Goal: Task Accomplishment & Management: Use online tool/utility

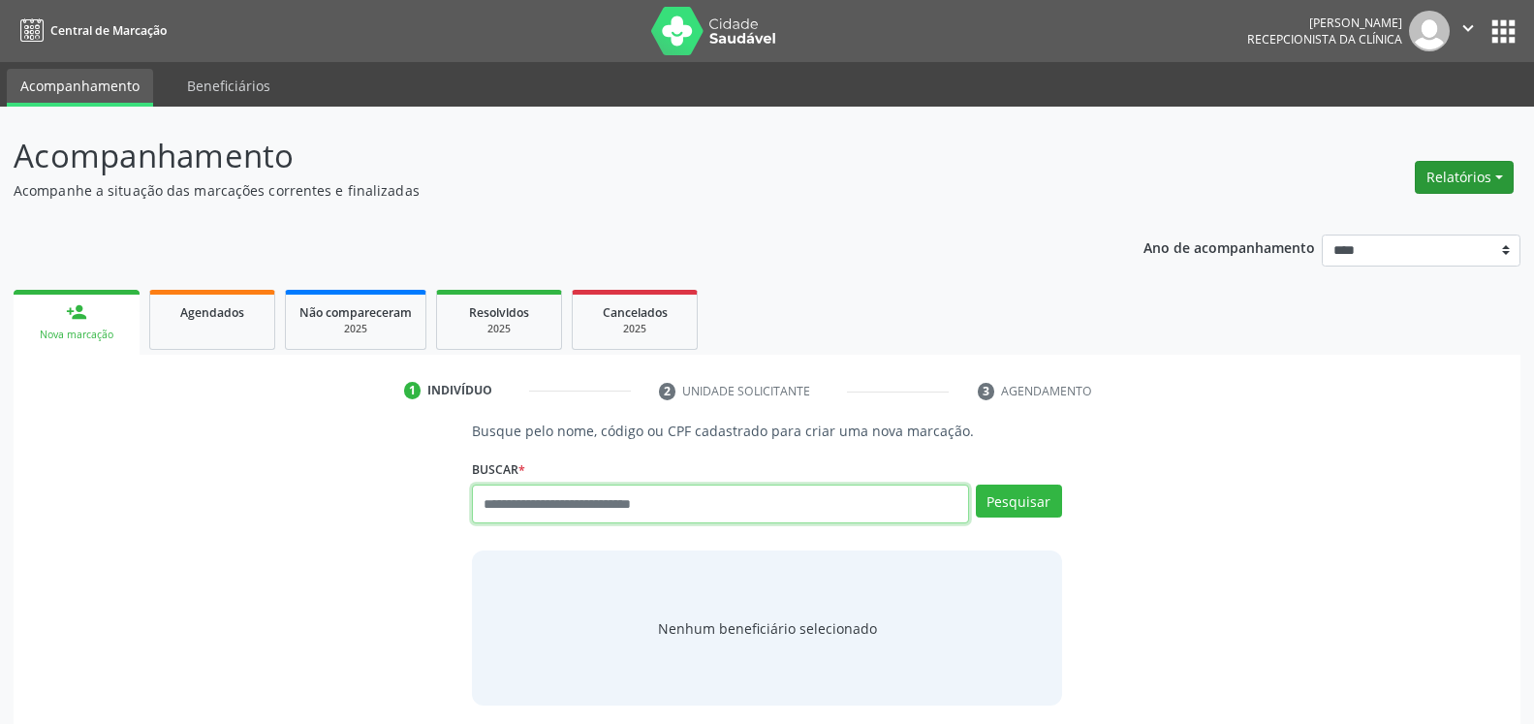
click at [1484, 174] on button "Relatórios" at bounding box center [1464, 177] width 99 height 33
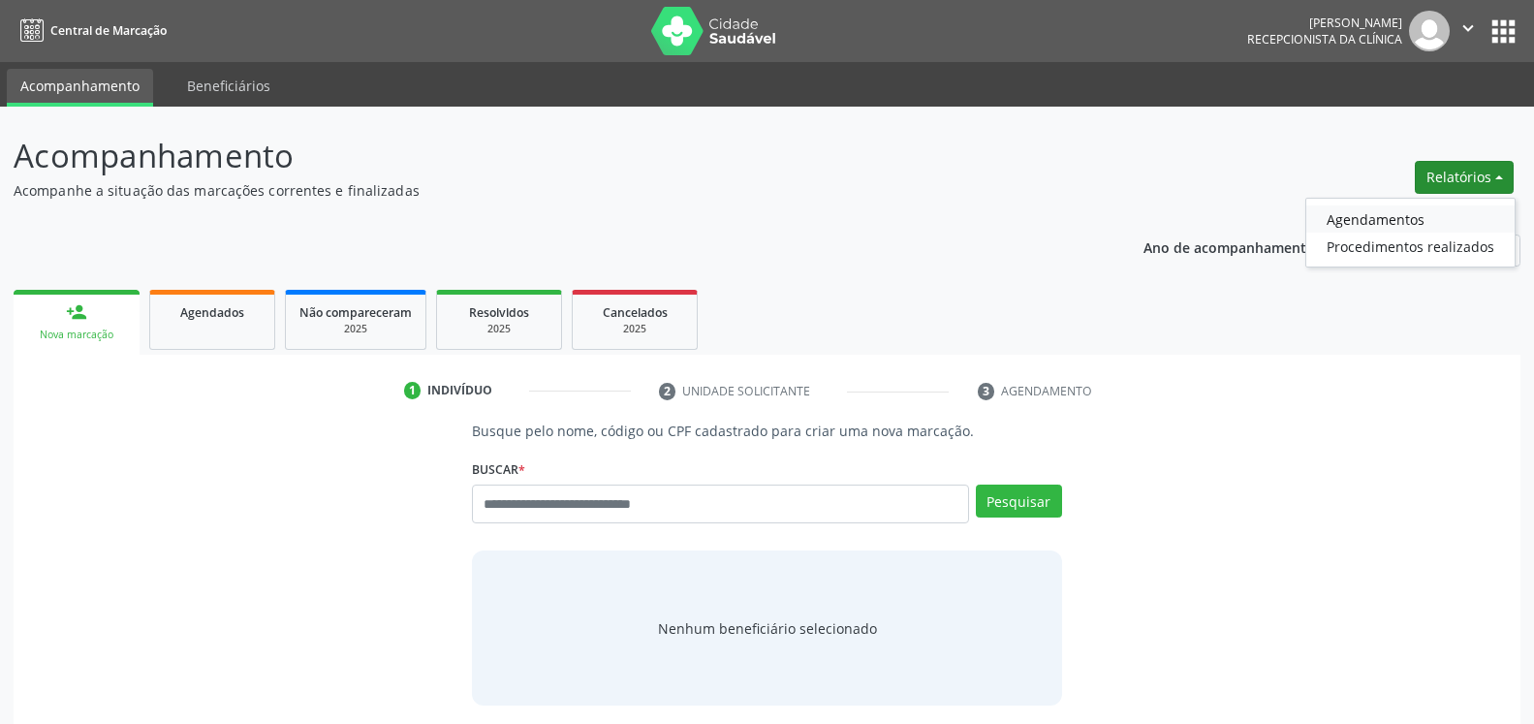
click at [1423, 217] on link "Agendamentos" at bounding box center [1411, 218] width 208 height 27
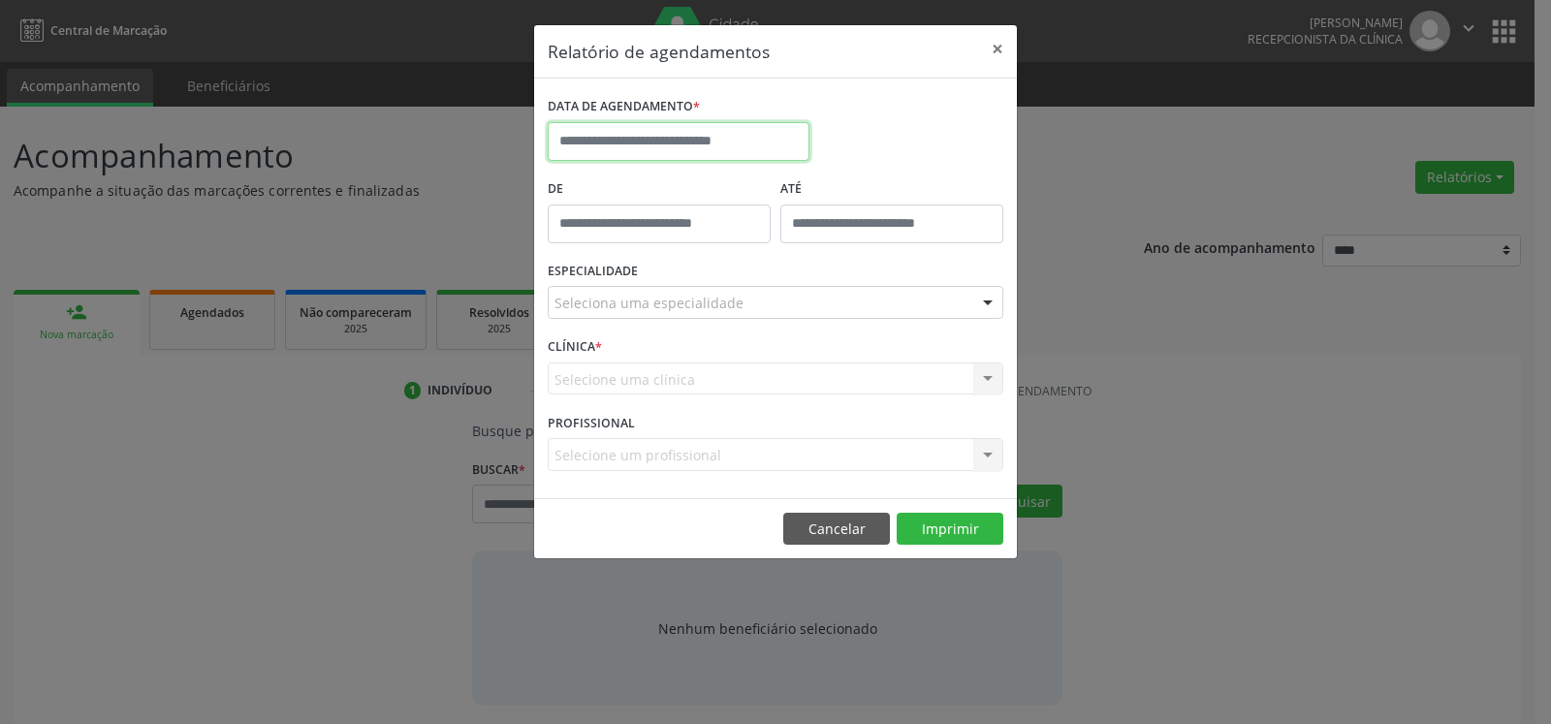
click at [609, 150] on input "text" at bounding box center [679, 141] width 262 height 39
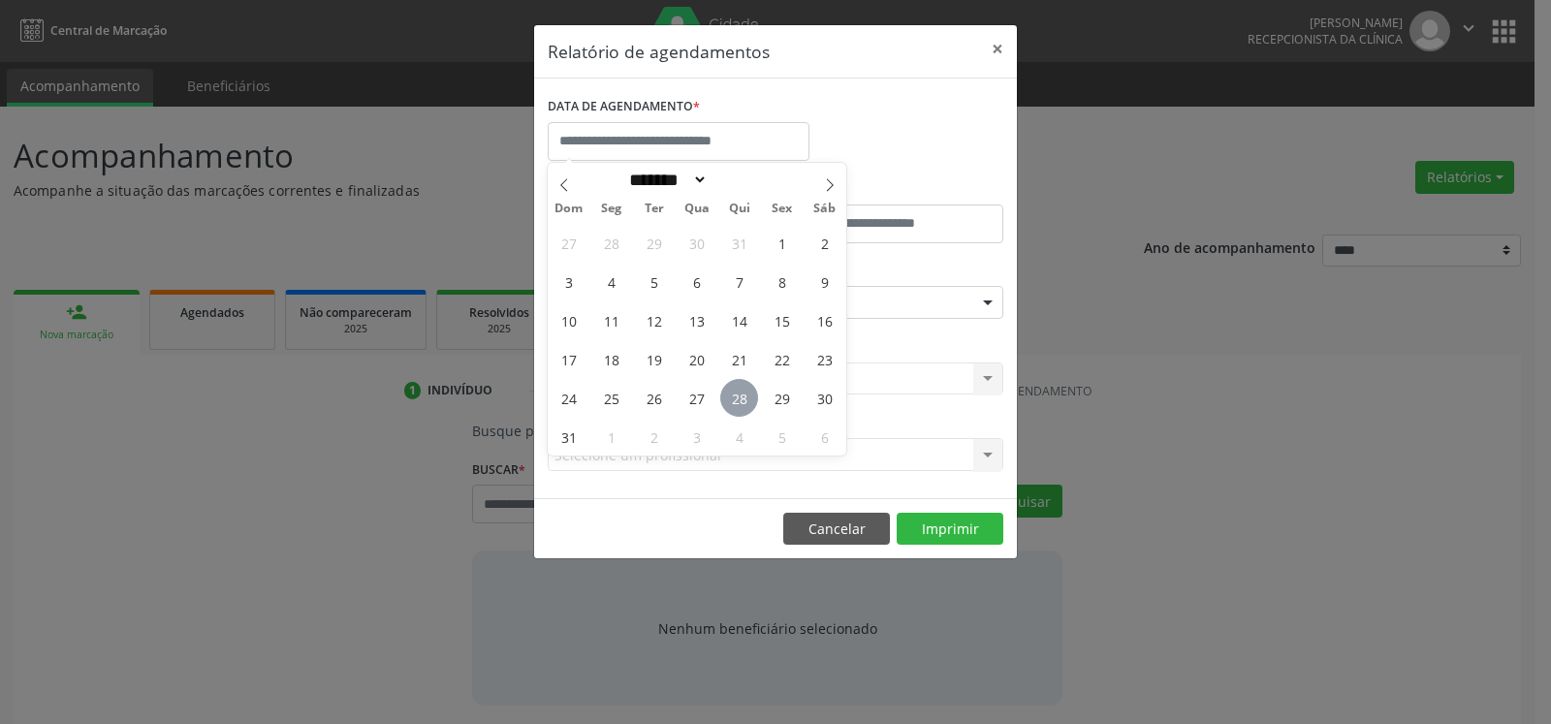
click at [734, 391] on span "28" at bounding box center [739, 398] width 38 height 38
type input "**********"
click at [734, 391] on span "28" at bounding box center [739, 398] width 38 height 38
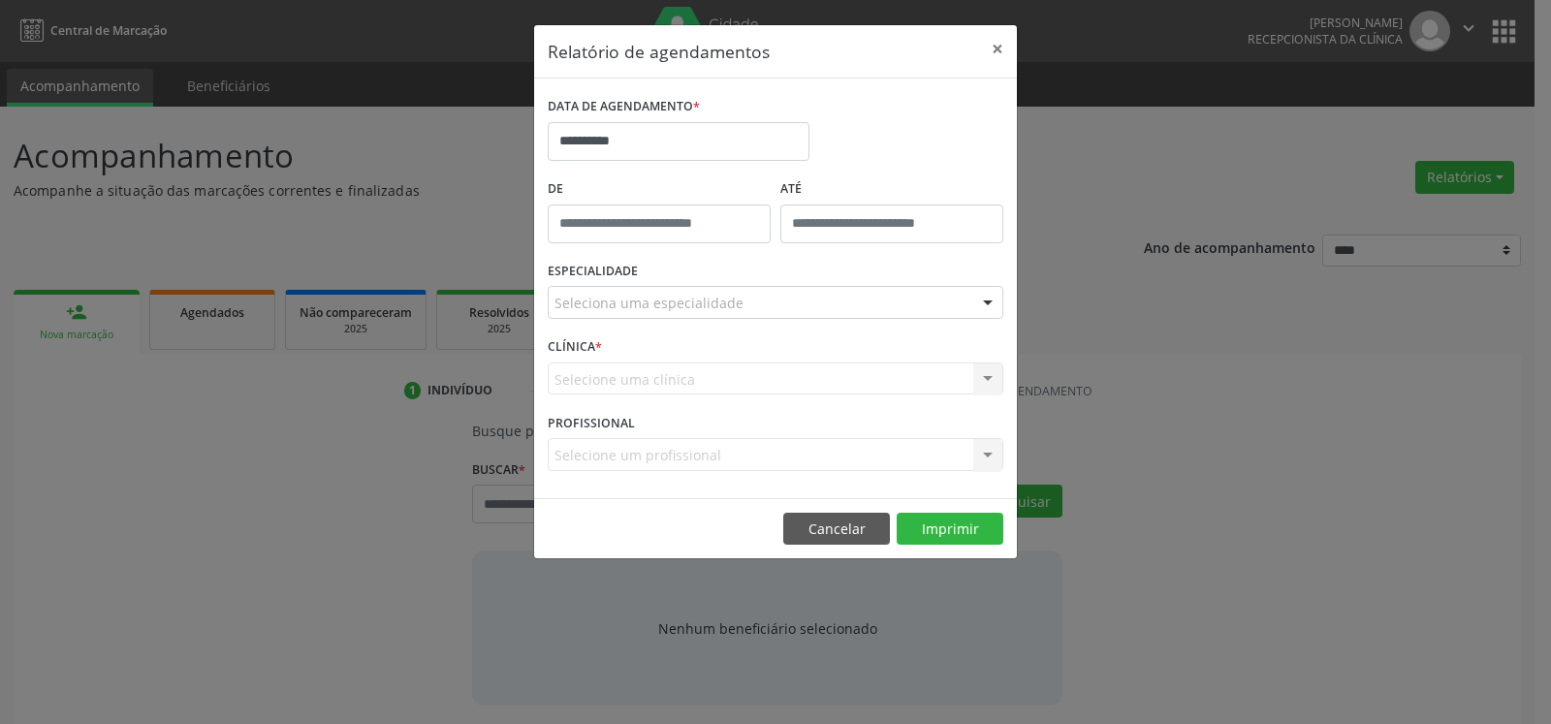
click at [734, 391] on div "Selecione uma clínica Nenhum resultado encontrado para: " " Não há nenhuma opçã…" at bounding box center [776, 379] width 456 height 33
click at [740, 288] on div "Seleciona uma especialidade" at bounding box center [776, 302] width 456 height 33
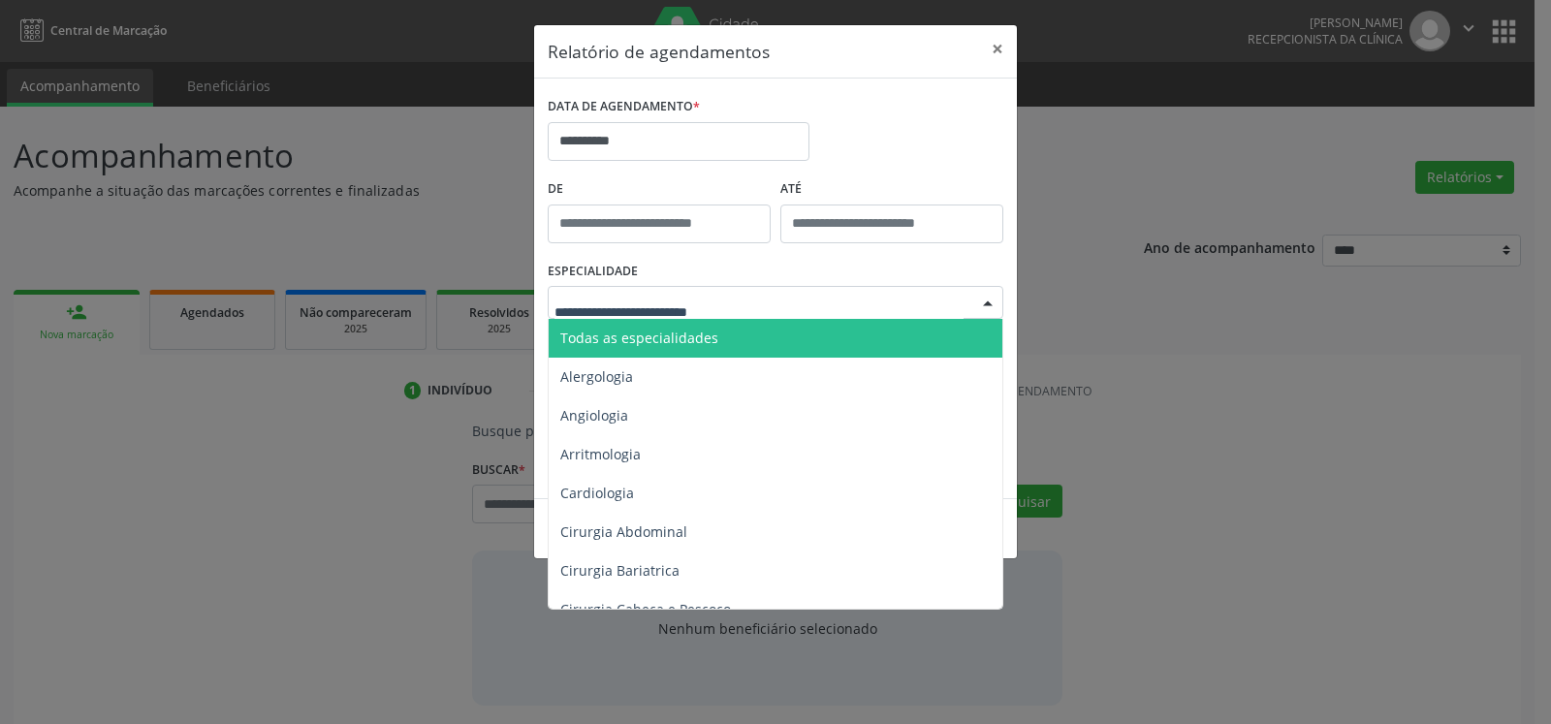
click at [731, 345] on span "Todas as especialidades" at bounding box center [777, 338] width 457 height 39
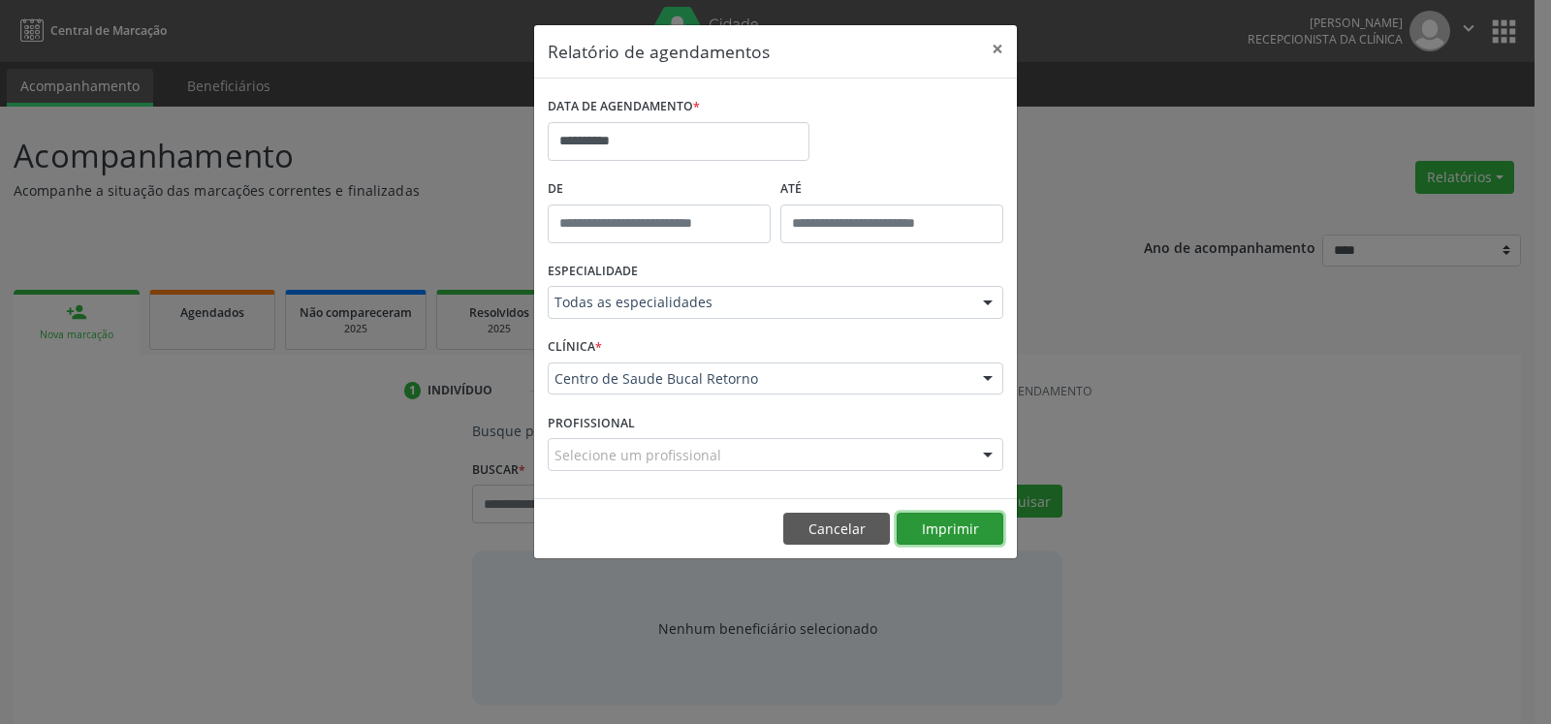
click at [945, 519] on button "Imprimir" at bounding box center [950, 529] width 107 height 33
